Goal: Task Accomplishment & Management: Complete application form

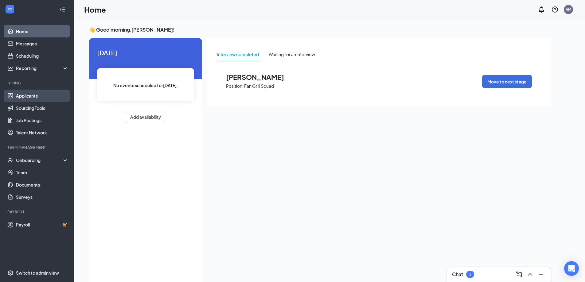
click at [31, 95] on link "Applicants" at bounding box center [42, 96] width 53 height 12
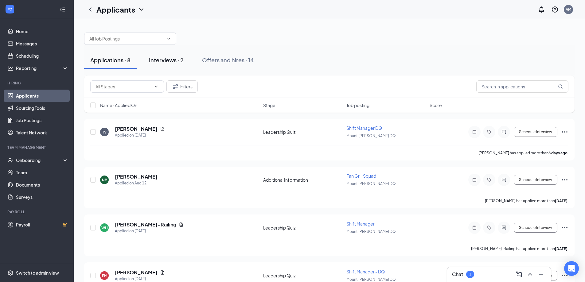
click at [168, 59] on div "Interviews · 2" at bounding box center [166, 60] width 35 height 8
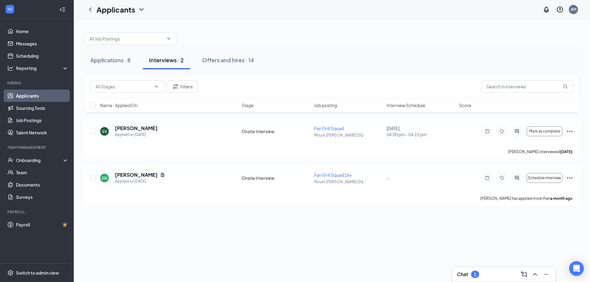
click at [494, 275] on div "Chat 1" at bounding box center [504, 275] width 94 height 10
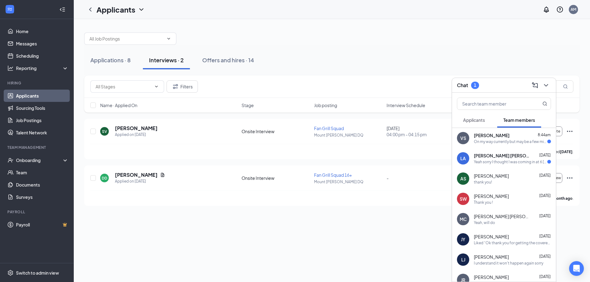
click at [506, 159] on div "[PERSON_NAME] [PERSON_NAME] [DATE] Yeah sorry I thought I was coming in at 6 [D…" at bounding box center [511, 159] width 77 height 12
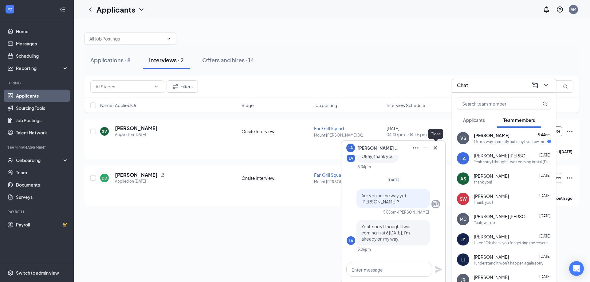
click at [436, 149] on icon "Cross" at bounding box center [435, 148] width 4 height 4
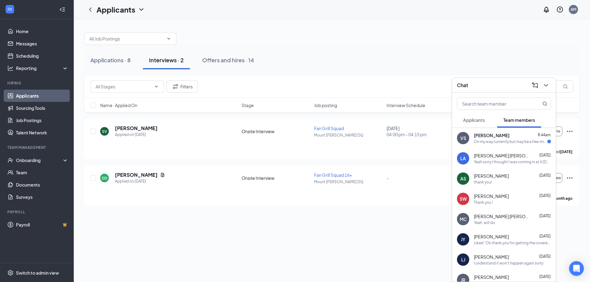
click at [472, 141] on div "VS [PERSON_NAME] 8:44am On my way currently but may be a few minutes late" at bounding box center [504, 138] width 104 height 20
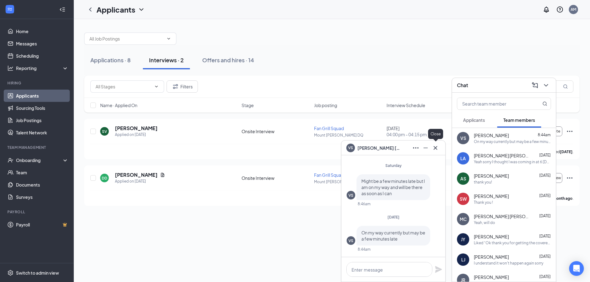
click at [434, 146] on icon "Cross" at bounding box center [435, 148] width 4 height 4
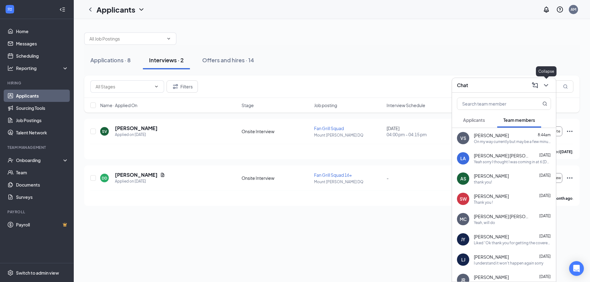
click at [547, 84] on icon "ChevronDown" at bounding box center [545, 85] width 7 height 7
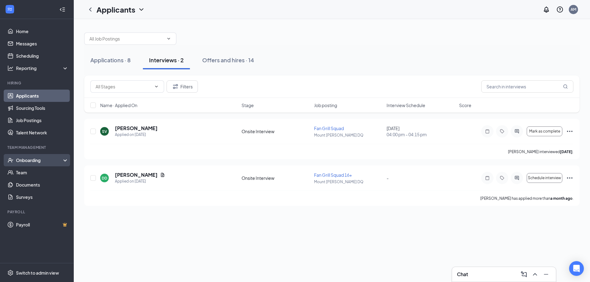
click at [36, 162] on div "Onboarding" at bounding box center [39, 160] width 47 height 6
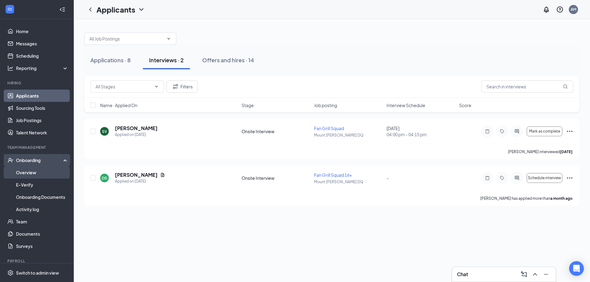
click at [33, 171] on link "Overview" at bounding box center [42, 172] width 53 height 12
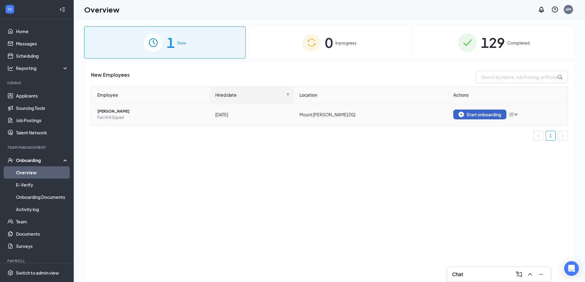
click at [473, 116] on div "Start onboarding" at bounding box center [479, 115] width 43 height 6
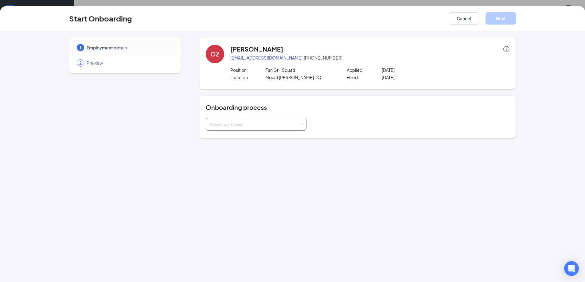
click at [239, 121] on div "Select a process" at bounding box center [255, 124] width 90 height 6
click at [237, 134] on li "General Onboarding" at bounding box center [256, 137] width 101 height 11
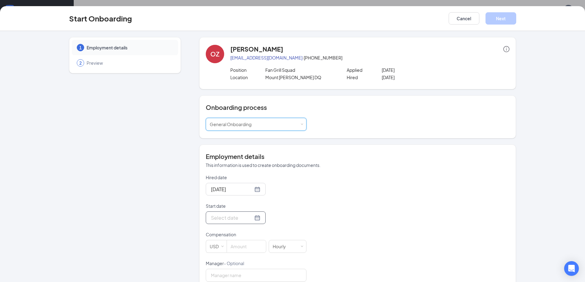
click at [242, 221] on input "Start date" at bounding box center [232, 218] width 42 height 8
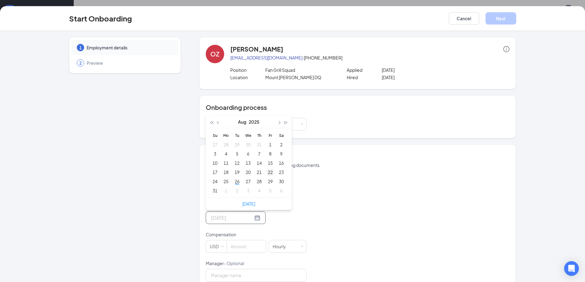
type input "[DATE]"
click at [269, 174] on div "22" at bounding box center [270, 172] width 7 height 7
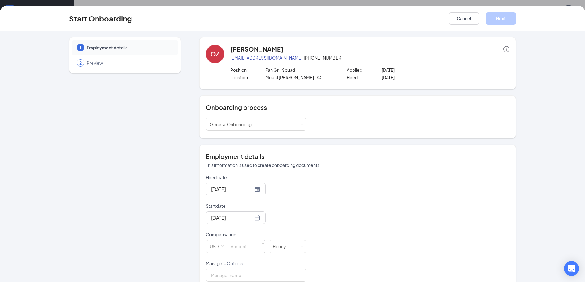
click at [252, 242] on input at bounding box center [246, 246] width 39 height 12
type input "17.66"
click at [495, 21] on button "Next" at bounding box center [500, 18] width 31 height 12
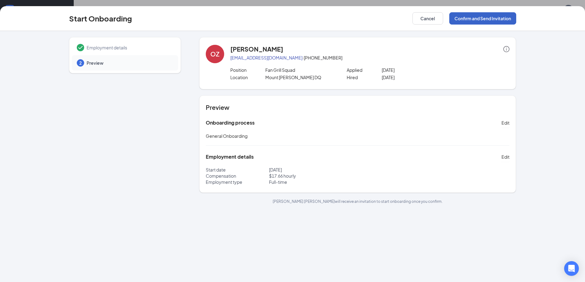
click at [495, 21] on button "Confirm and Send Invitation" at bounding box center [482, 18] width 67 height 12
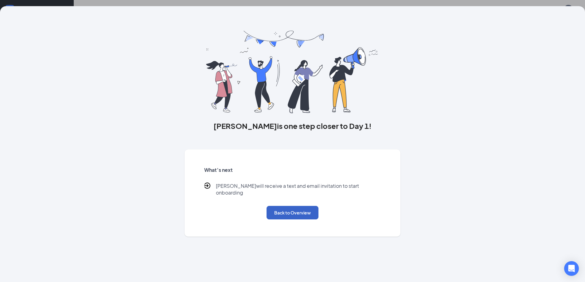
click at [313, 209] on button "Back to Overview" at bounding box center [293, 213] width 52 height 14
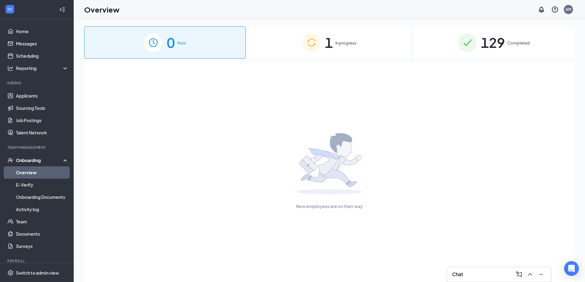
drag, startPoint x: 353, startPoint y: 46, endPoint x: 355, endPoint y: 49, distance: 3.6
click at [353, 46] on div "1 In progress" at bounding box center [330, 42] width 162 height 32
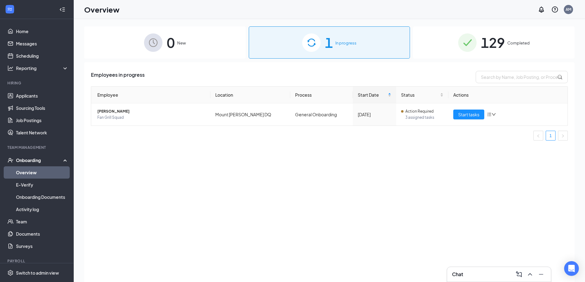
click at [481, 274] on div "Chat" at bounding box center [499, 275] width 94 height 10
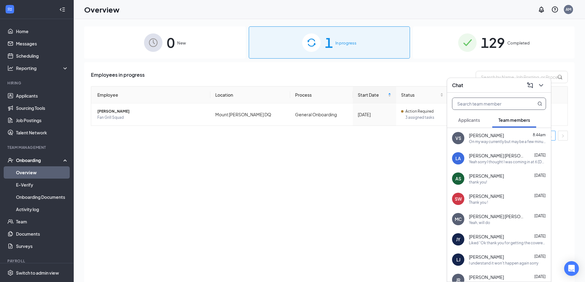
click at [490, 104] on input "text" at bounding box center [488, 104] width 73 height 12
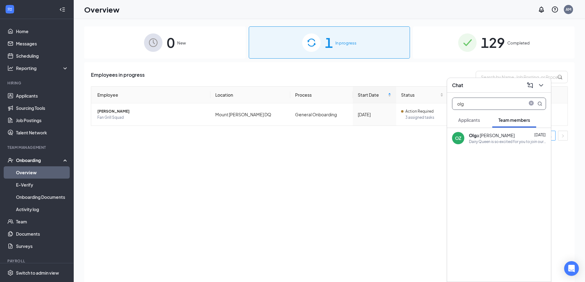
type input "olg"
click at [489, 137] on div "Olg a [PERSON_NAME]" at bounding box center [492, 135] width 46 height 6
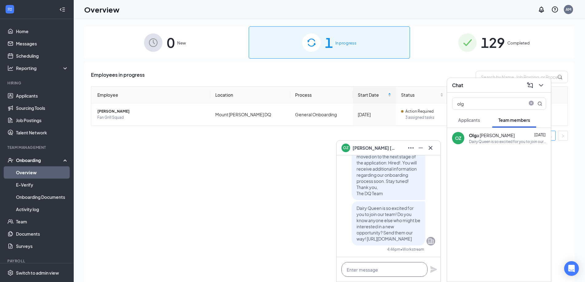
click at [400, 270] on textarea at bounding box center [384, 269] width 86 height 15
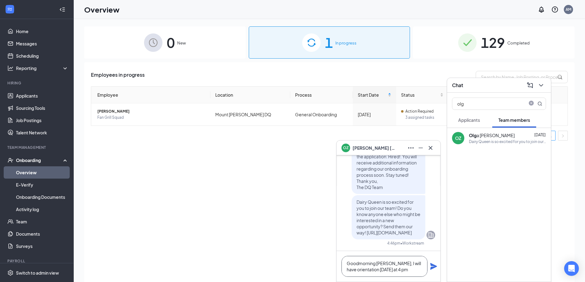
type textarea "Goodmorning [PERSON_NAME], I will have orientation [DATE] at 4 pm"
click at [435, 269] on icon "Plane" at bounding box center [433, 266] width 7 height 7
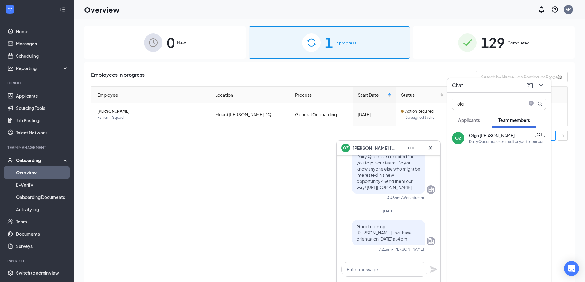
scroll to position [0, 0]
click at [431, 148] on icon "Cross" at bounding box center [431, 148] width 4 height 4
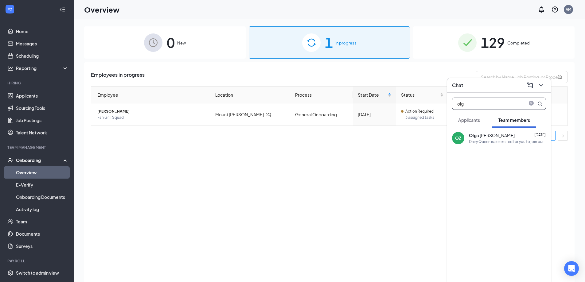
click at [530, 103] on icon "close-circle" at bounding box center [531, 103] width 5 height 5
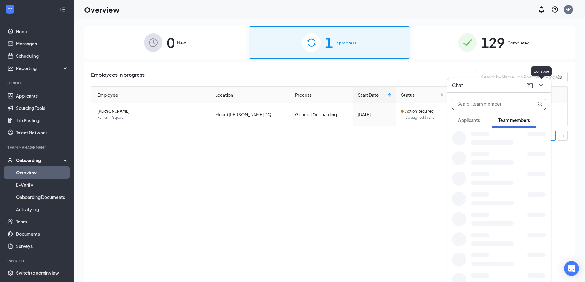
click at [540, 88] on icon "ChevronDown" at bounding box center [540, 85] width 7 height 7
